Goal: Task Accomplishment & Management: Use online tool/utility

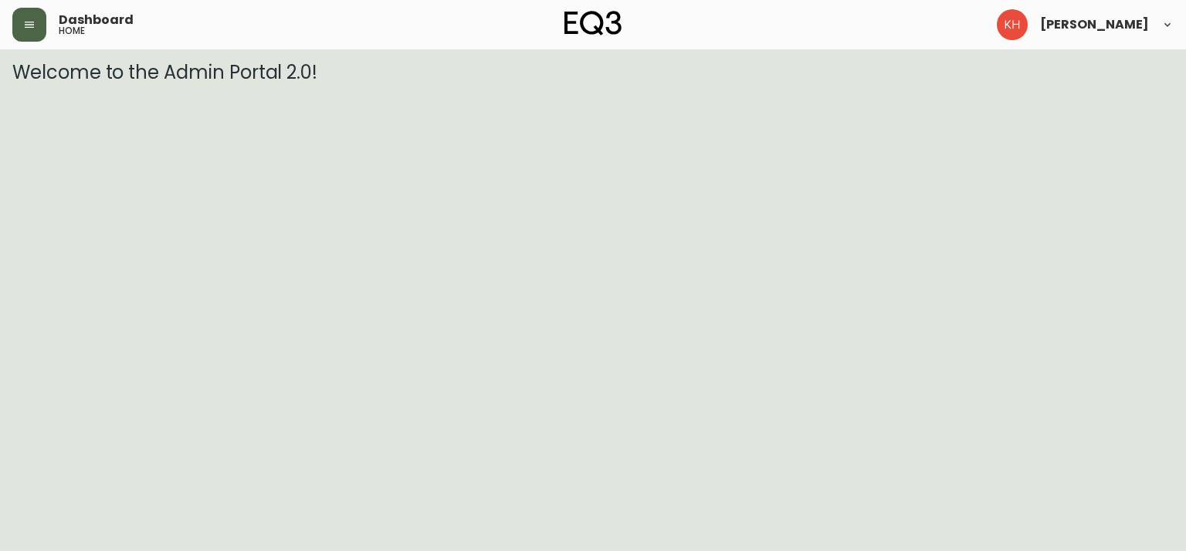
click at [23, 25] on icon "button" at bounding box center [29, 25] width 12 height 12
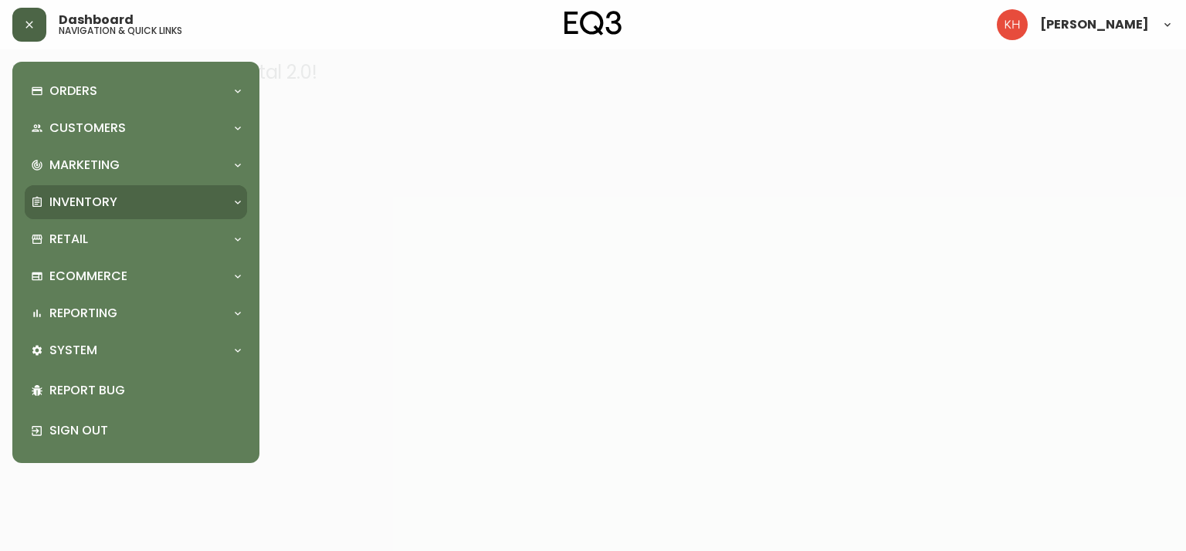
click at [90, 208] on p "Inventory" at bounding box center [83, 202] width 68 height 17
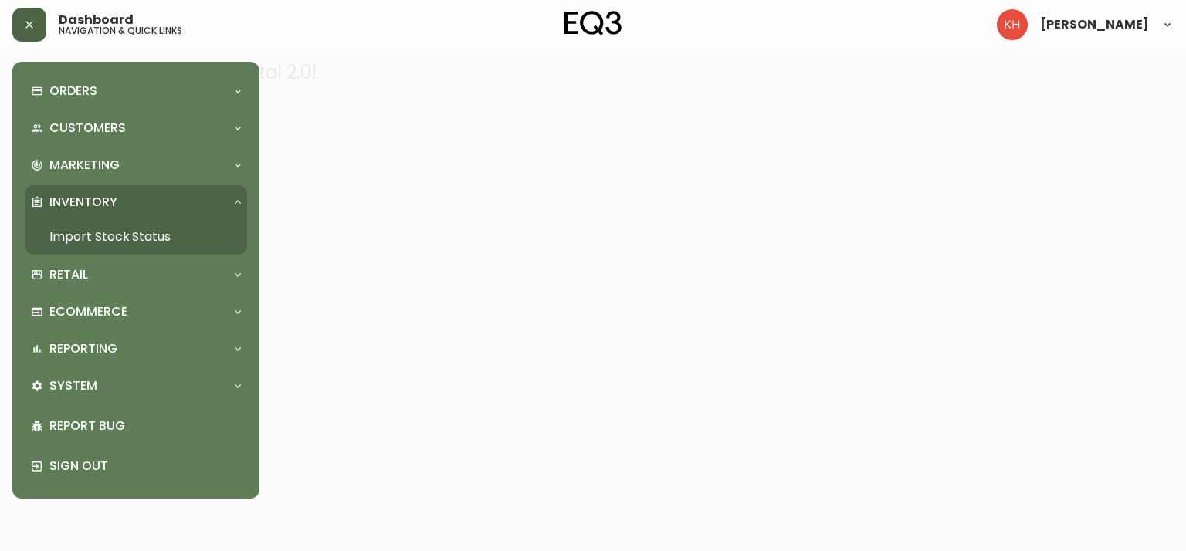
click at [139, 229] on link "Import Stock Status" at bounding box center [136, 237] width 222 height 36
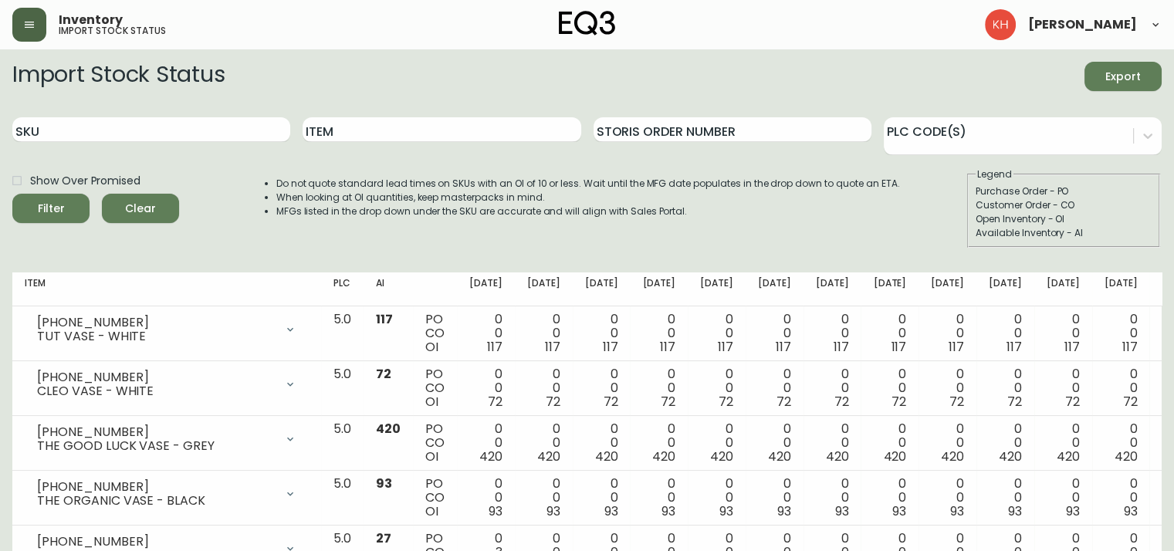
click at [1129, 75] on span "Export" at bounding box center [1123, 76] width 53 height 19
